Goal: Book appointment/travel/reservation

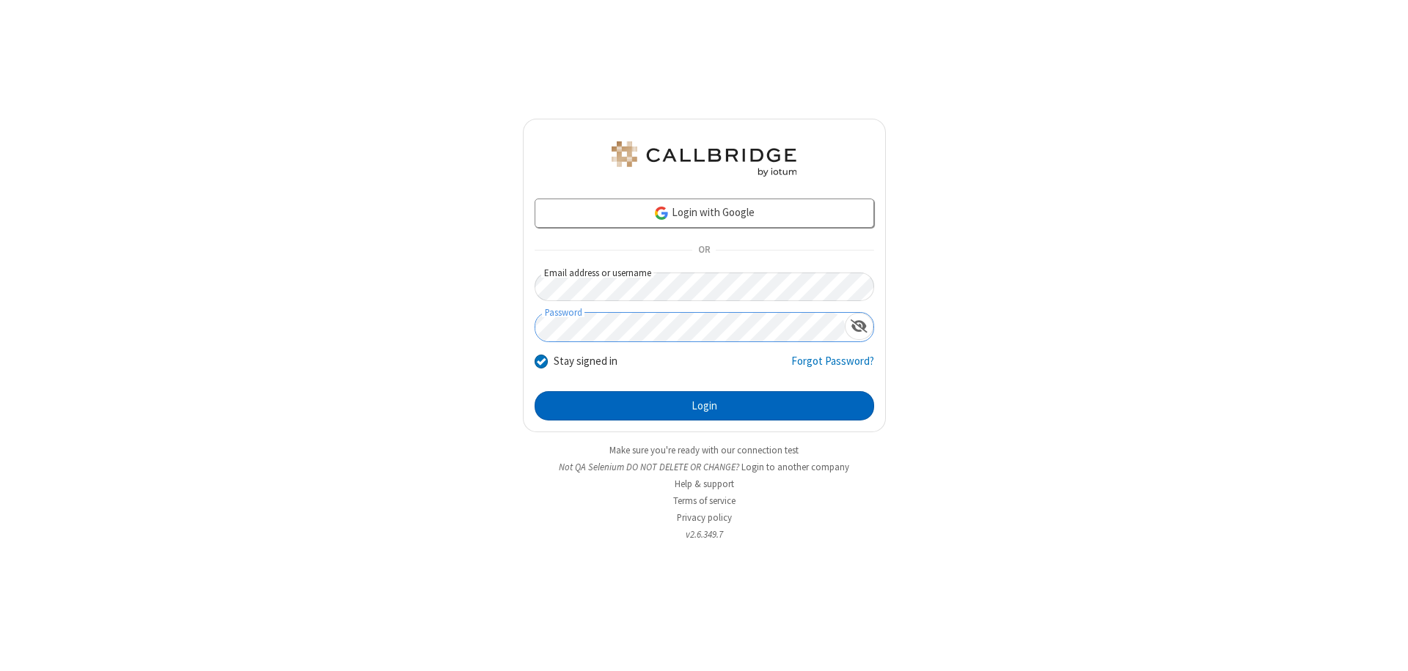
click at [704, 406] on button "Login" at bounding box center [703, 405] width 339 height 29
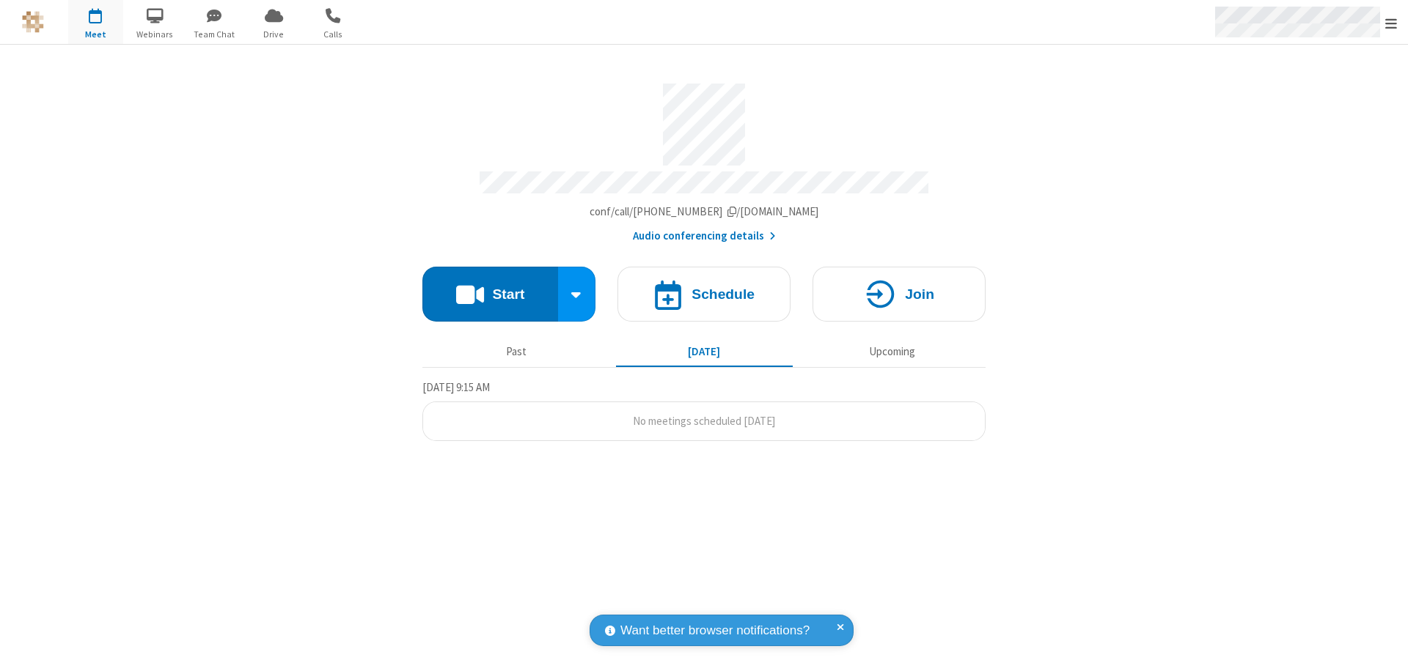
click at [1391, 23] on span "Open menu" at bounding box center [1391, 23] width 12 height 15
click at [95, 22] on span "button" at bounding box center [95, 15] width 55 height 25
click at [704, 287] on h4 "Schedule" at bounding box center [722, 294] width 63 height 14
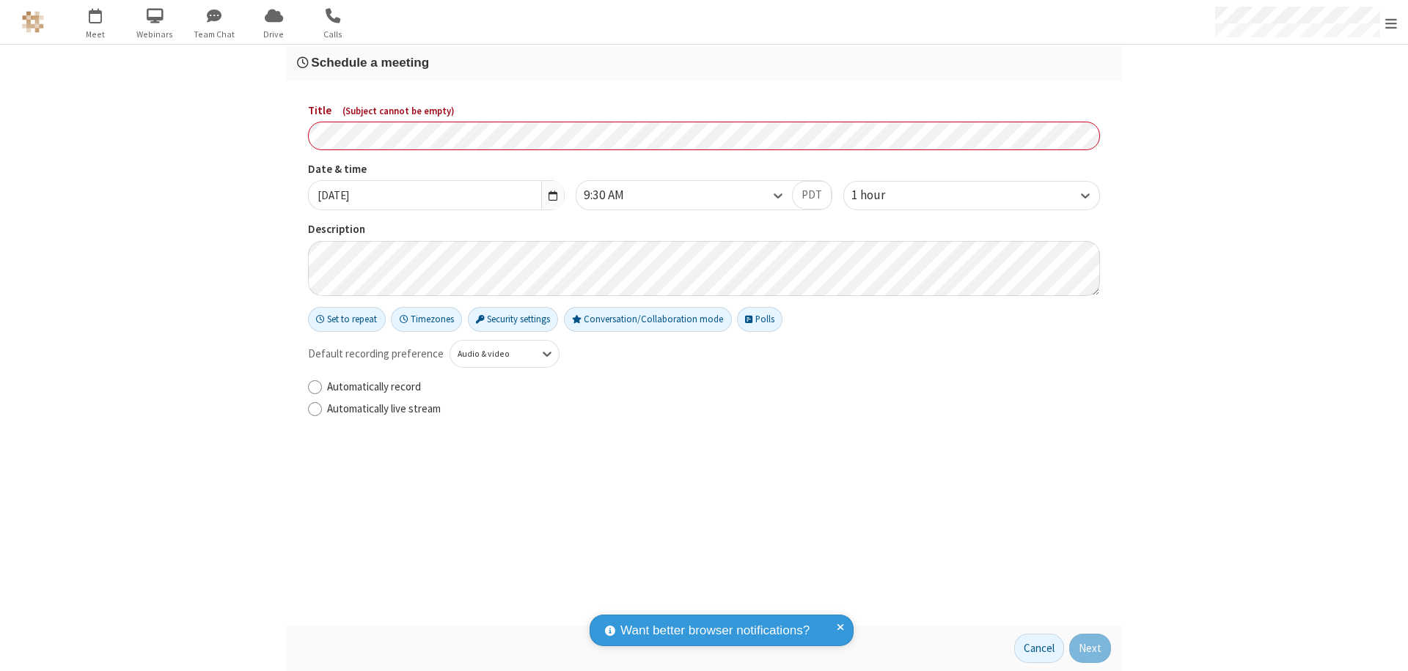
click at [704, 62] on h3 "Schedule a meeting" at bounding box center [704, 63] width 814 height 14
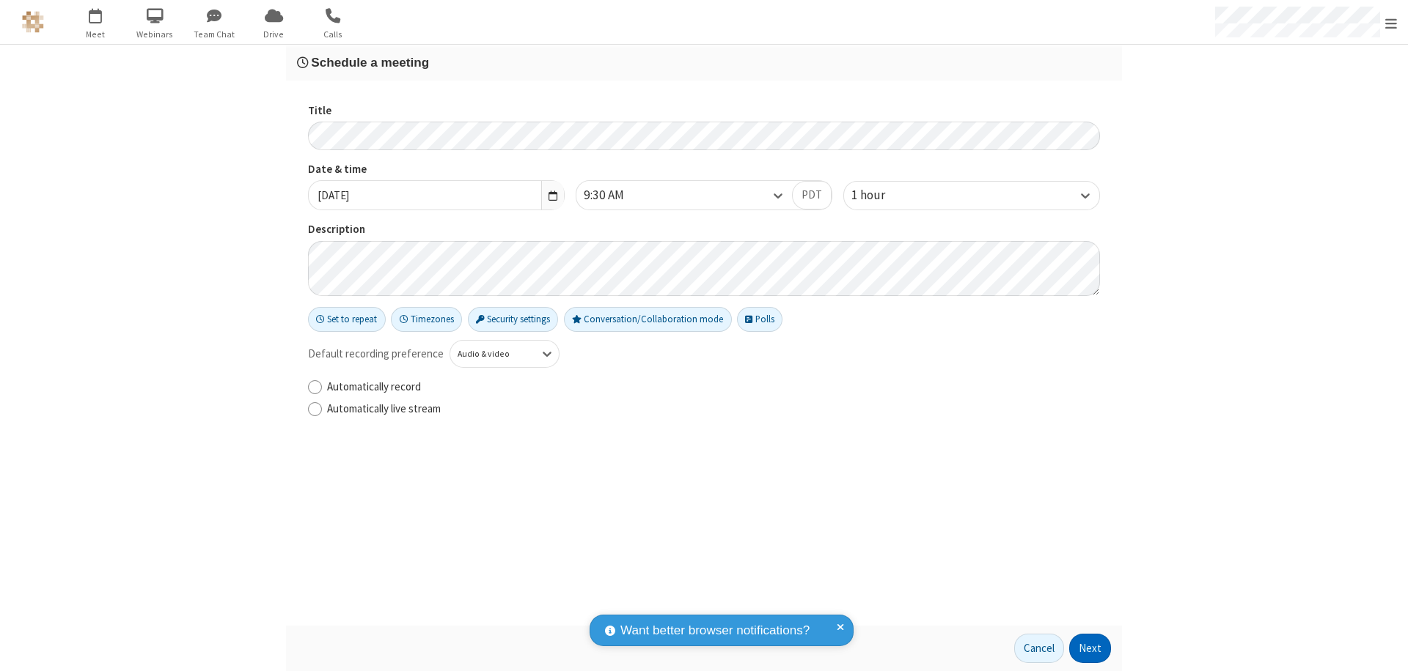
click at [1090, 649] on button "Next" at bounding box center [1090, 648] width 42 height 29
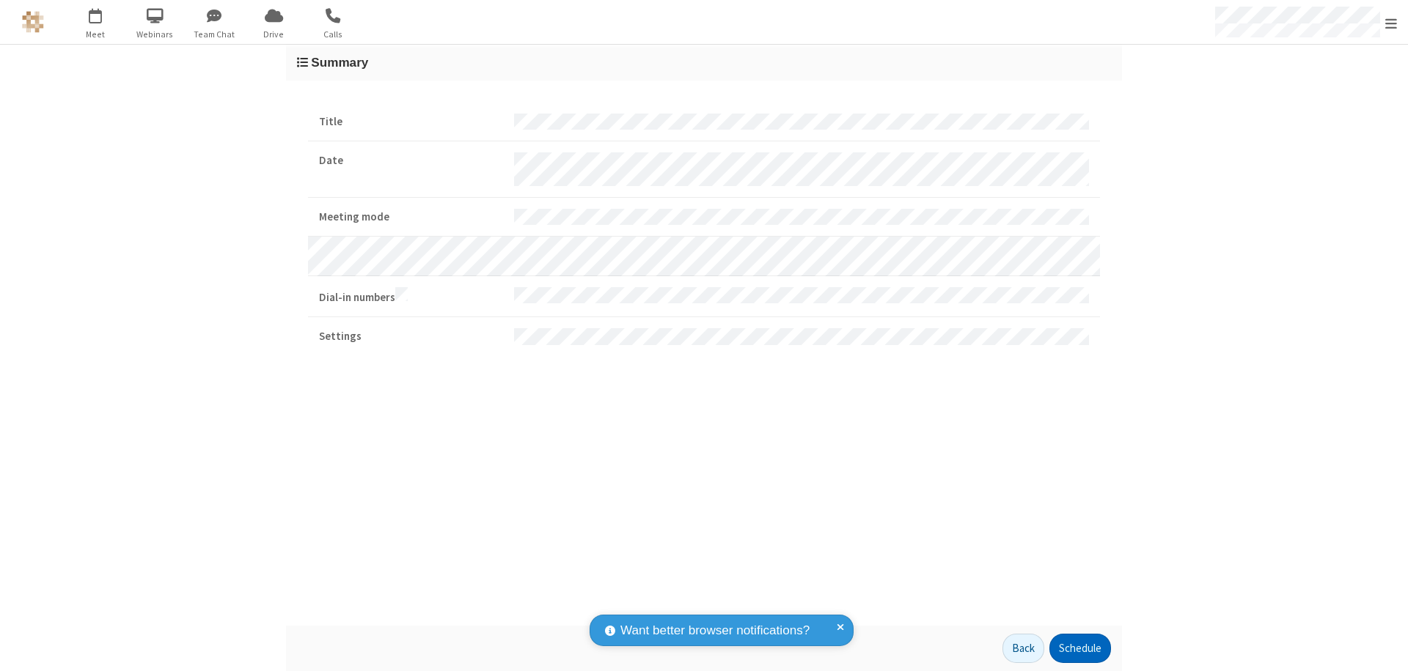
click at [1079, 649] on button "Schedule" at bounding box center [1080, 648] width 62 height 29
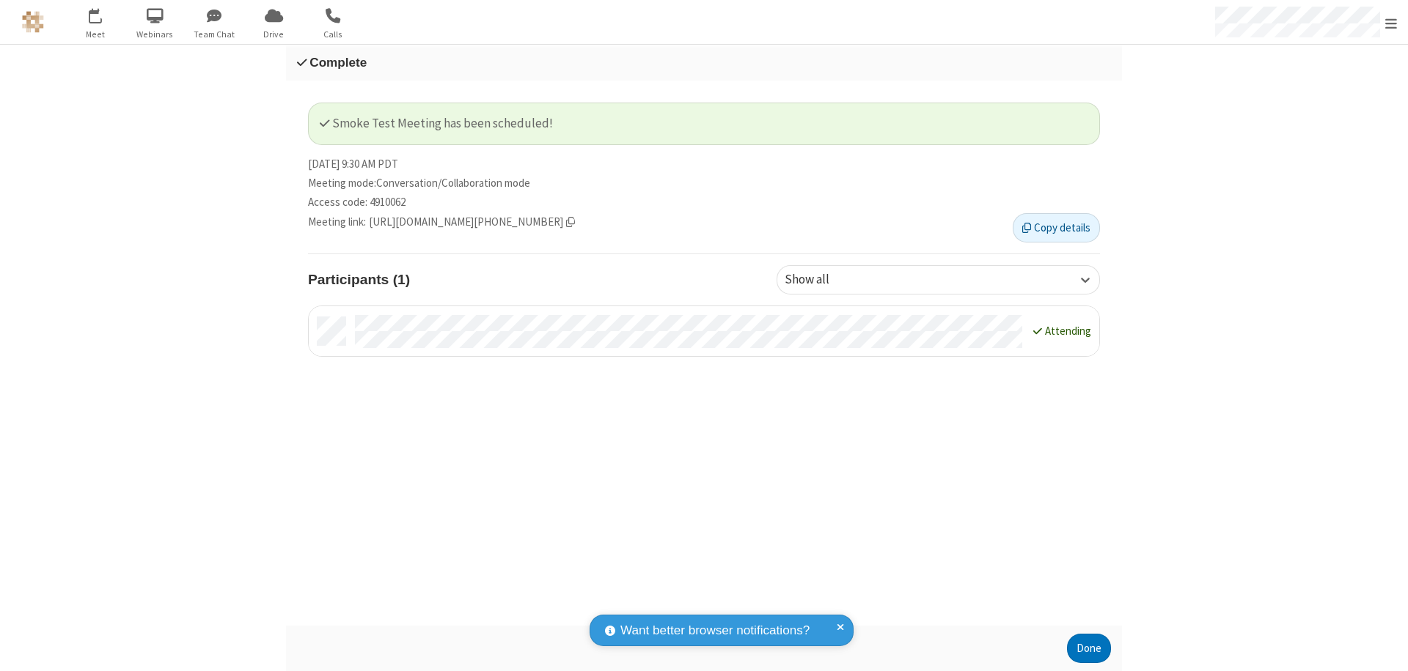
click at [1089, 649] on button "Done" at bounding box center [1089, 648] width 44 height 29
